Goal: Navigation & Orientation: Find specific page/section

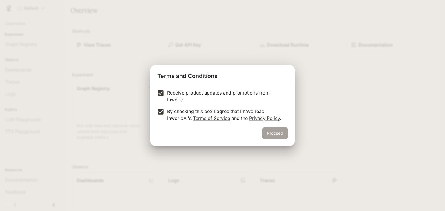
click at [272, 135] on button "Proceed" at bounding box center [274, 134] width 25 height 12
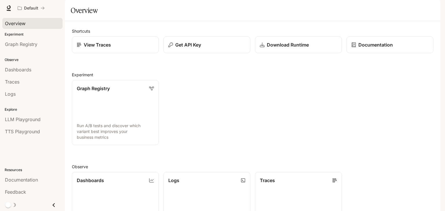
click at [20, 22] on span "Overview" at bounding box center [15, 23] width 21 height 7
click at [19, 41] on span "Graph Registry" at bounding box center [21, 44] width 32 height 7
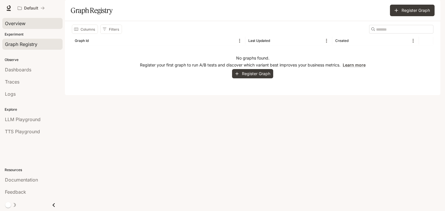
click at [19, 23] on span "Overview" at bounding box center [15, 23] width 21 height 7
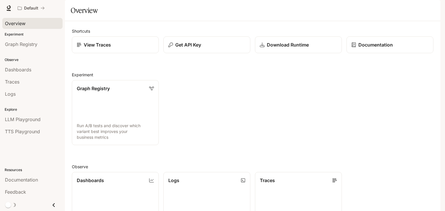
click at [34, 64] on li "Dashboards" at bounding box center [32, 70] width 65 height 12
click at [31, 72] on span "Dashboards" at bounding box center [18, 69] width 26 height 7
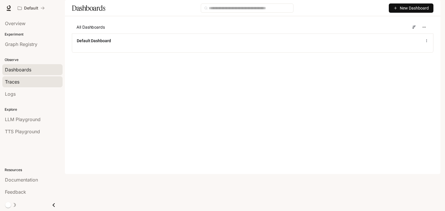
click at [38, 79] on div "Traces" at bounding box center [32, 81] width 55 height 7
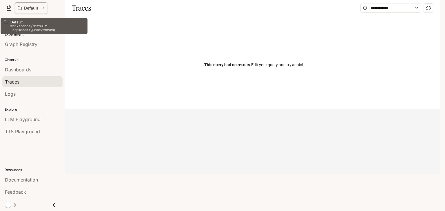
click at [22, 8] on div "Default" at bounding box center [29, 8] width 23 height 5
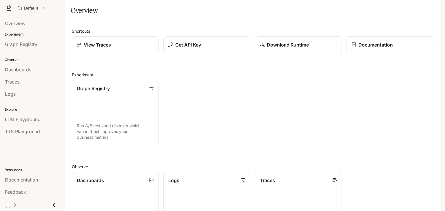
scroll to position [24, 0]
click at [53, 204] on icon "Close drawer" at bounding box center [54, 205] width 8 height 8
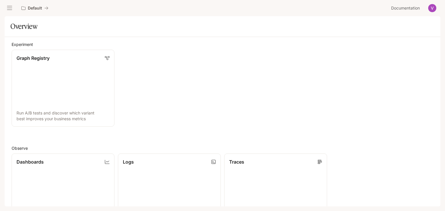
scroll to position [0, 0]
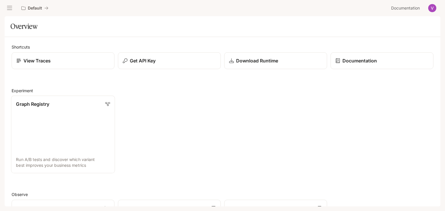
click at [75, 136] on link "Graph Registry Run A/B tests and discover which variant best improves your busi…" at bounding box center [63, 135] width 104 height 78
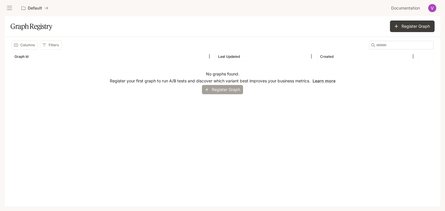
click at [208, 90] on icon "button" at bounding box center [206, 89] width 5 height 5
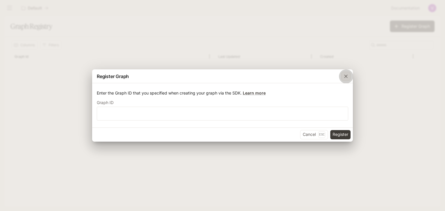
click at [346, 76] on icon "button" at bounding box center [345, 76] width 3 height 3
